Goal: Task Accomplishment & Management: Manage account settings

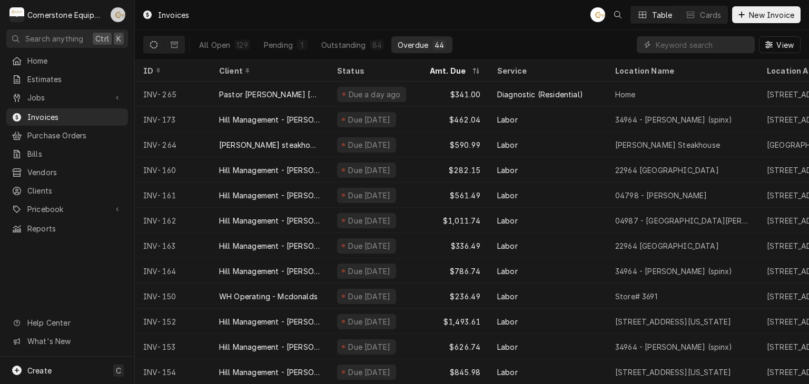
click at [118, 12] on div "Andrew Buigues's Avatar" at bounding box center [118, 14] width 15 height 15
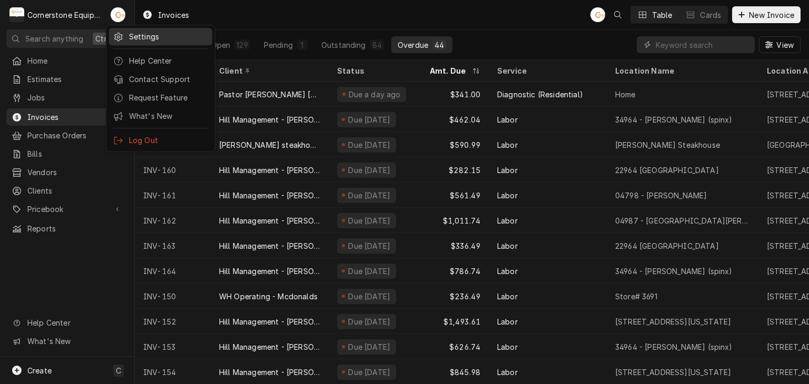
click at [172, 34] on div "Settings" at bounding box center [168, 36] width 79 height 11
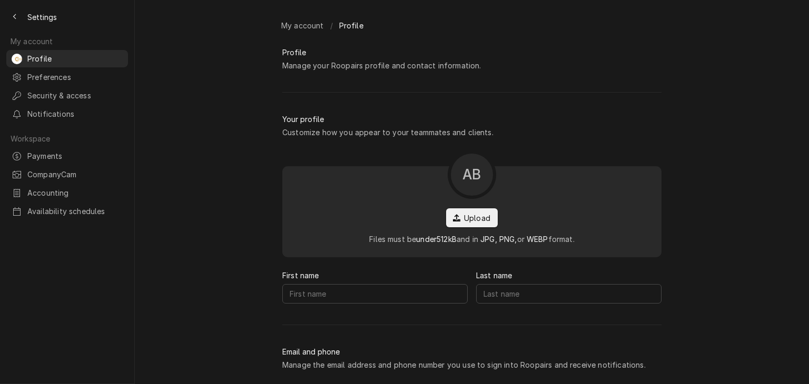
type input "[PERSON_NAME]"
type input "Buigues"
type input "[EMAIL_ADDRESS][DOMAIN_NAME]"
type input "[PHONE_NUMBER]"
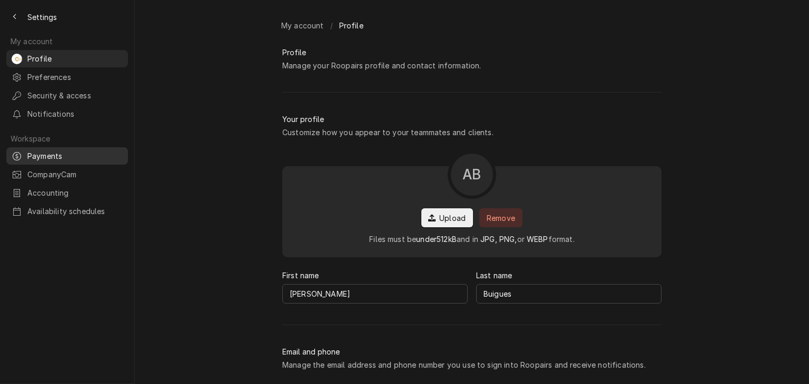
click at [47, 151] on span "Payments" at bounding box center [74, 156] width 95 height 11
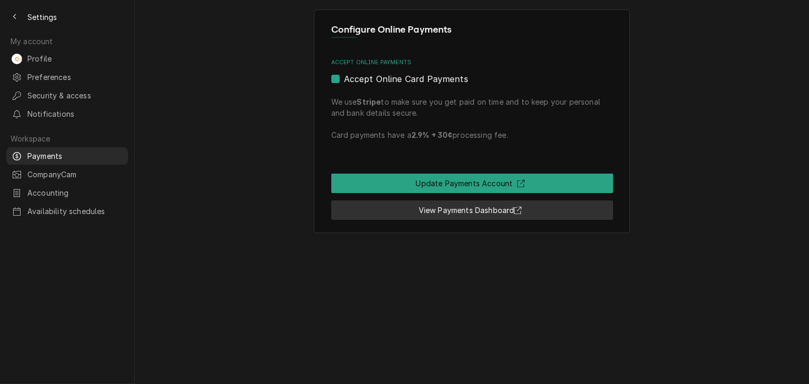
click at [374, 208] on link "View Payments Dashboard" at bounding box center [472, 210] width 282 height 19
